Goal: Check status

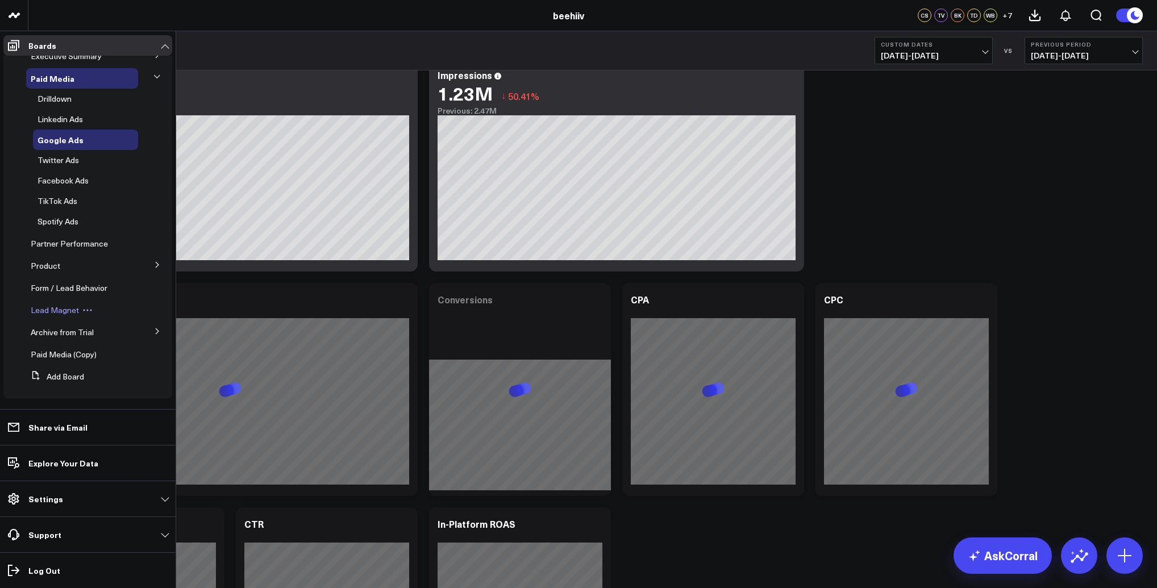
scroll to position [276, 0]
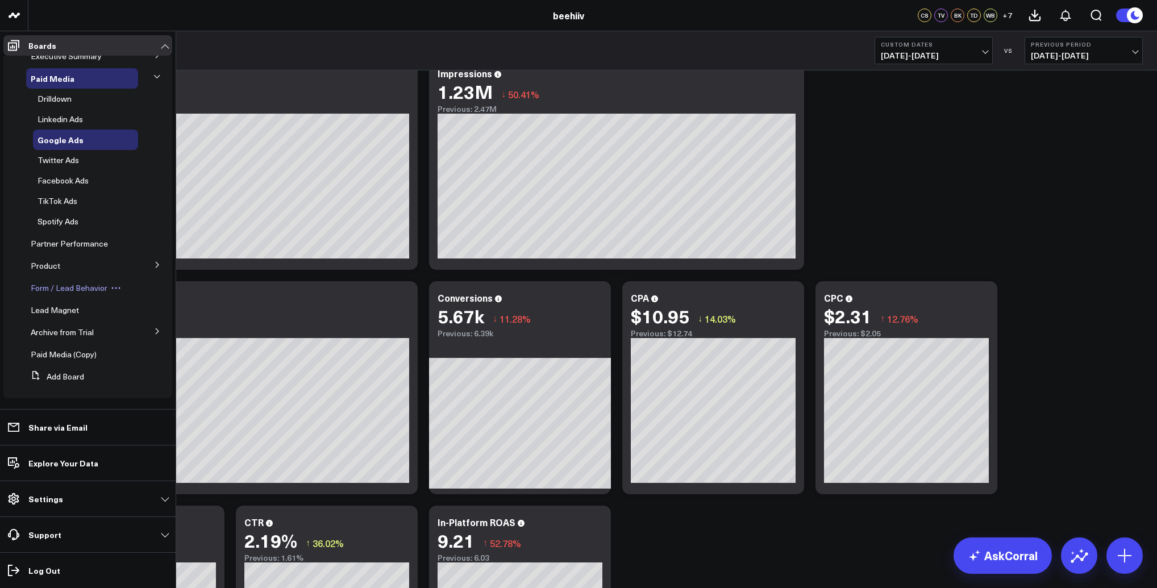
click at [79, 290] on span "Form / Lead Behavior" at bounding box center [69, 288] width 77 height 11
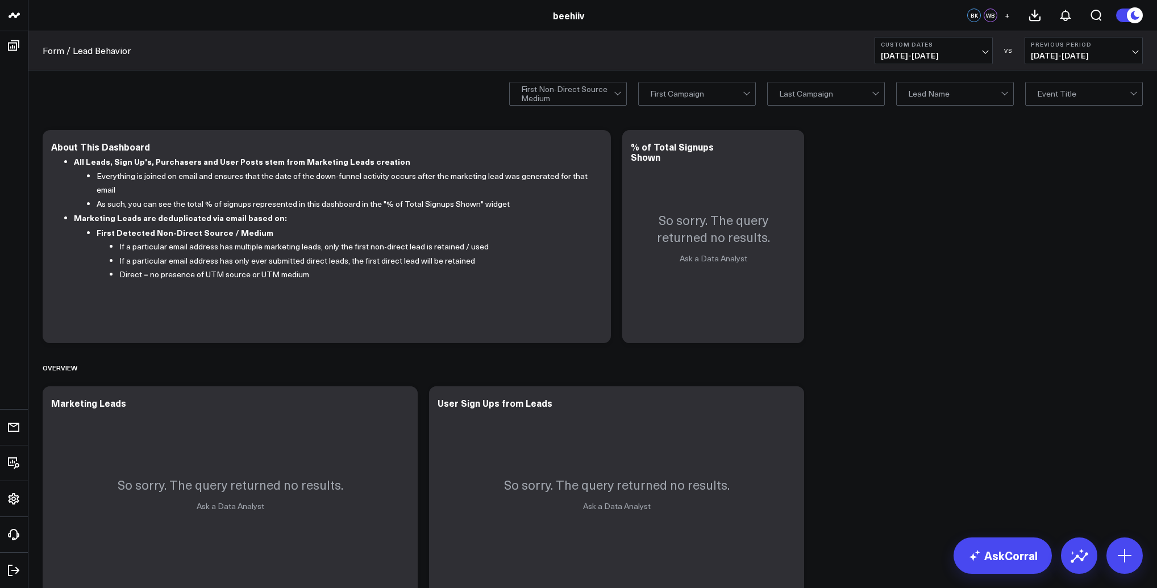
click at [956, 45] on b "Custom Dates" at bounding box center [934, 44] width 106 height 7
click at [910, 296] on link "MTD" at bounding box center [934, 297] width 117 height 22
